Goal: Check status: Check status

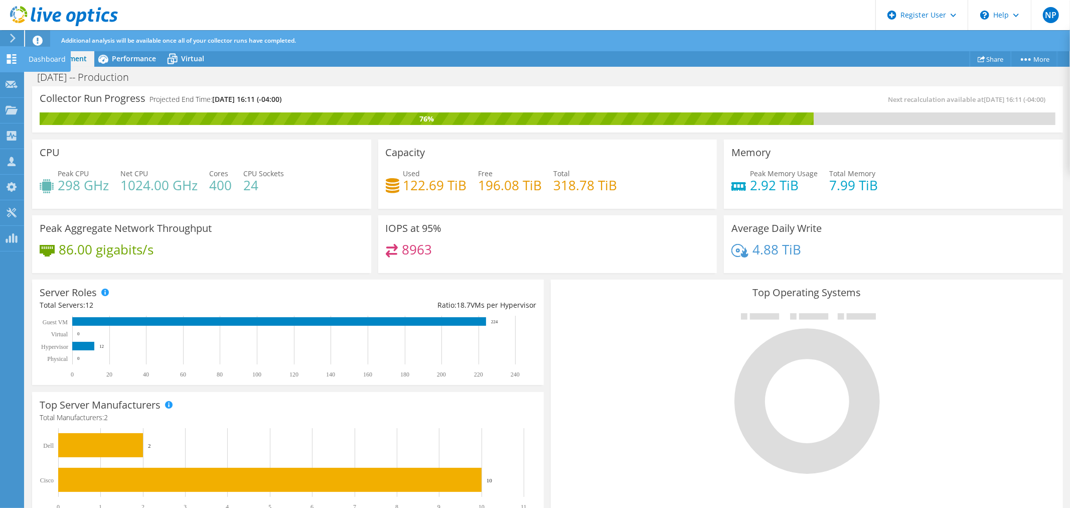
click at [678, 284] on div "Top Operating Systems Windows Linux VMware" at bounding box center [807, 399] width 512 height 240
